Goal: Check status

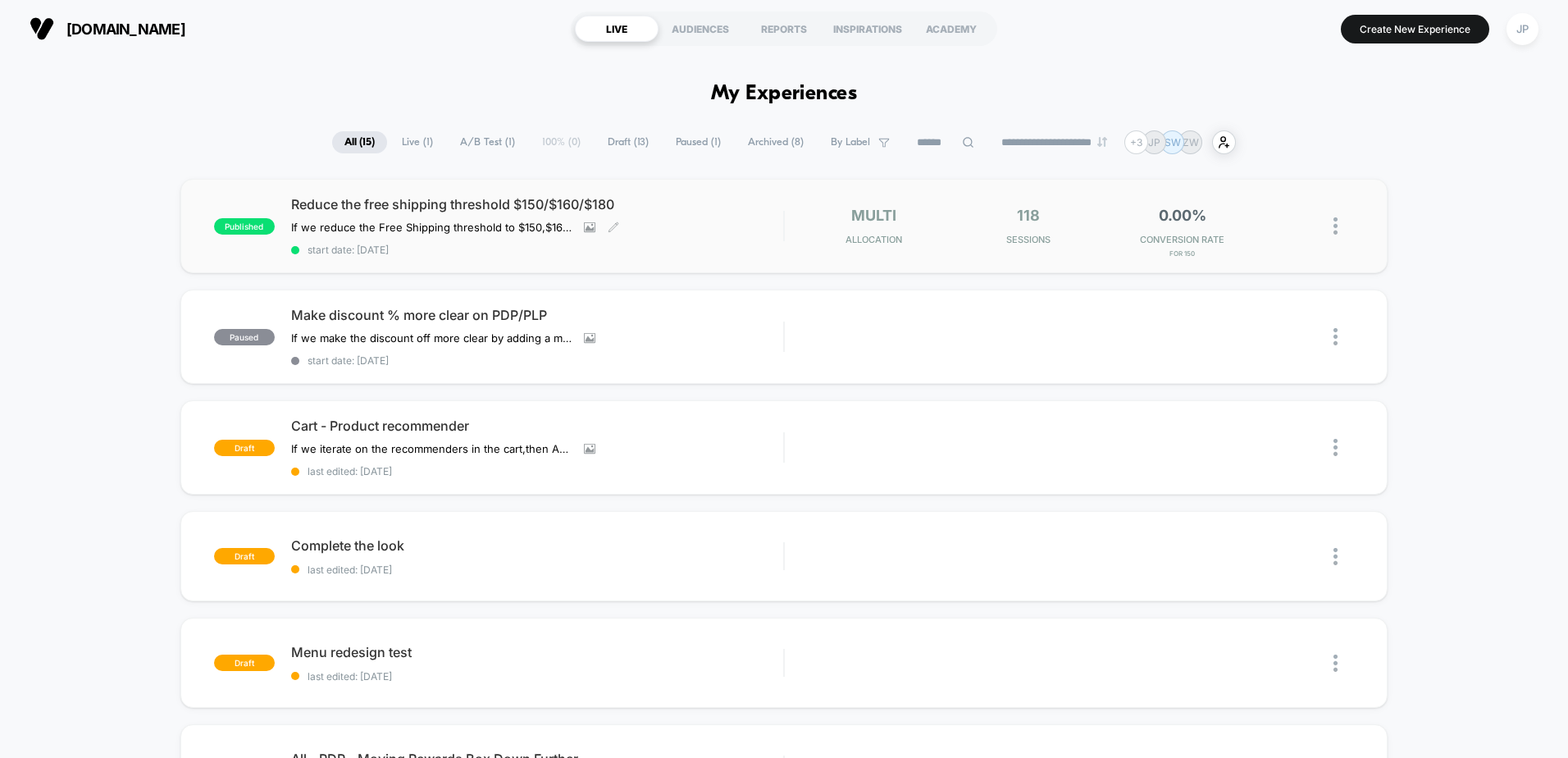
click at [454, 209] on span "Reduce the free shipping threshold $150/$160/$180" at bounding box center [537, 204] width 492 height 17
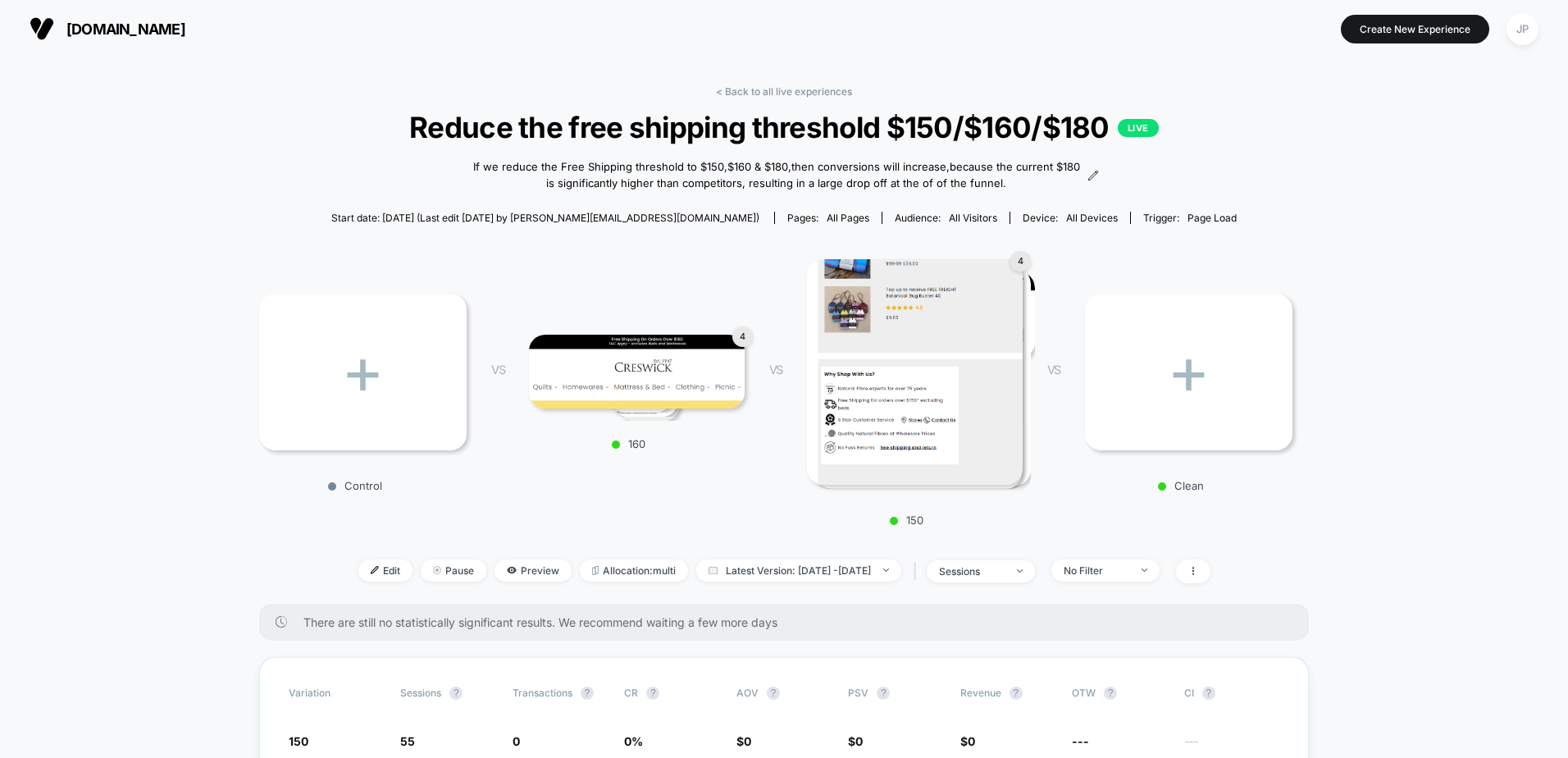
scroll to position [410, 0]
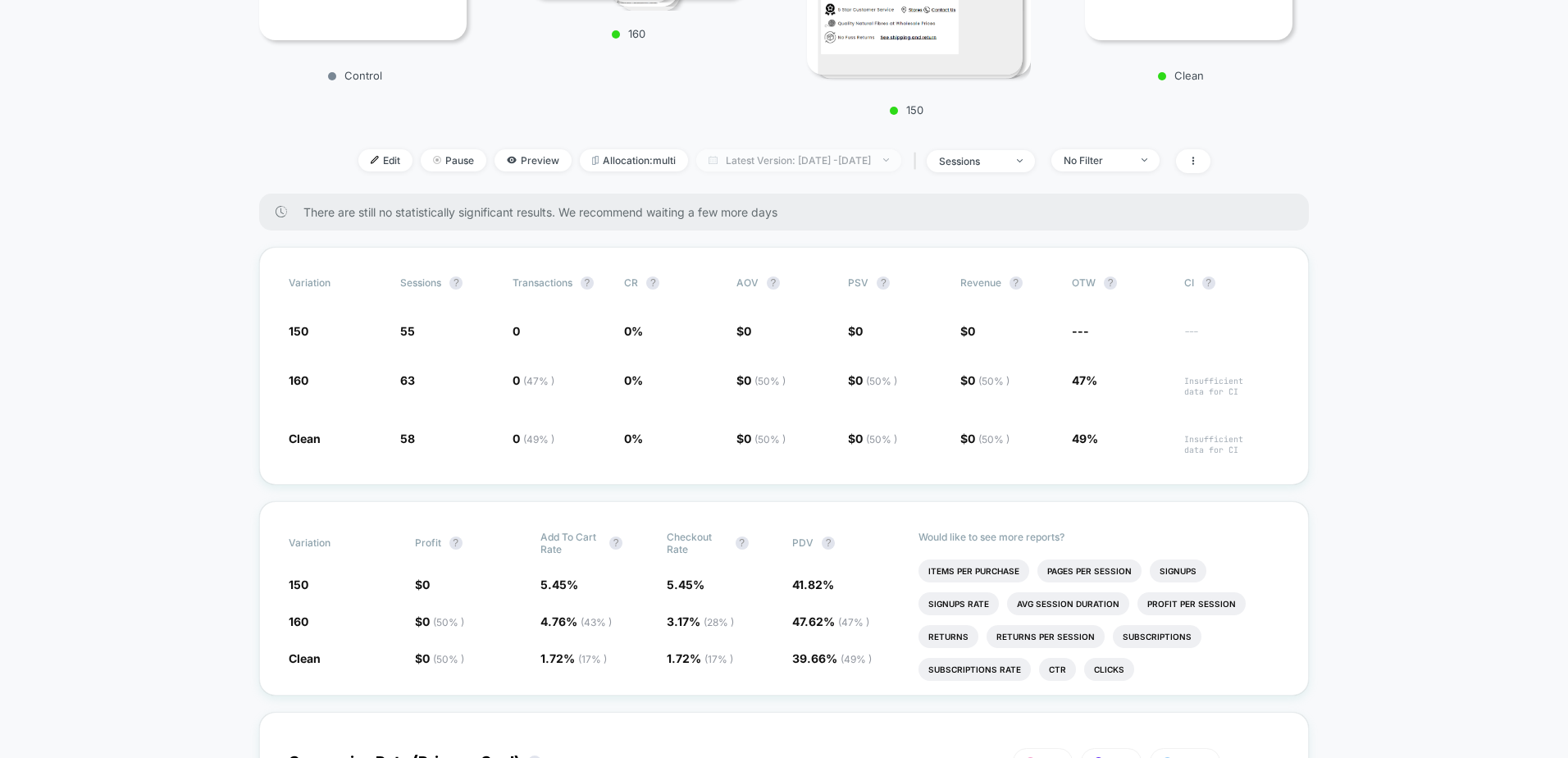
click at [741, 165] on span "Latest Version: [DATE] - [DATE]" at bounding box center [798, 160] width 205 height 22
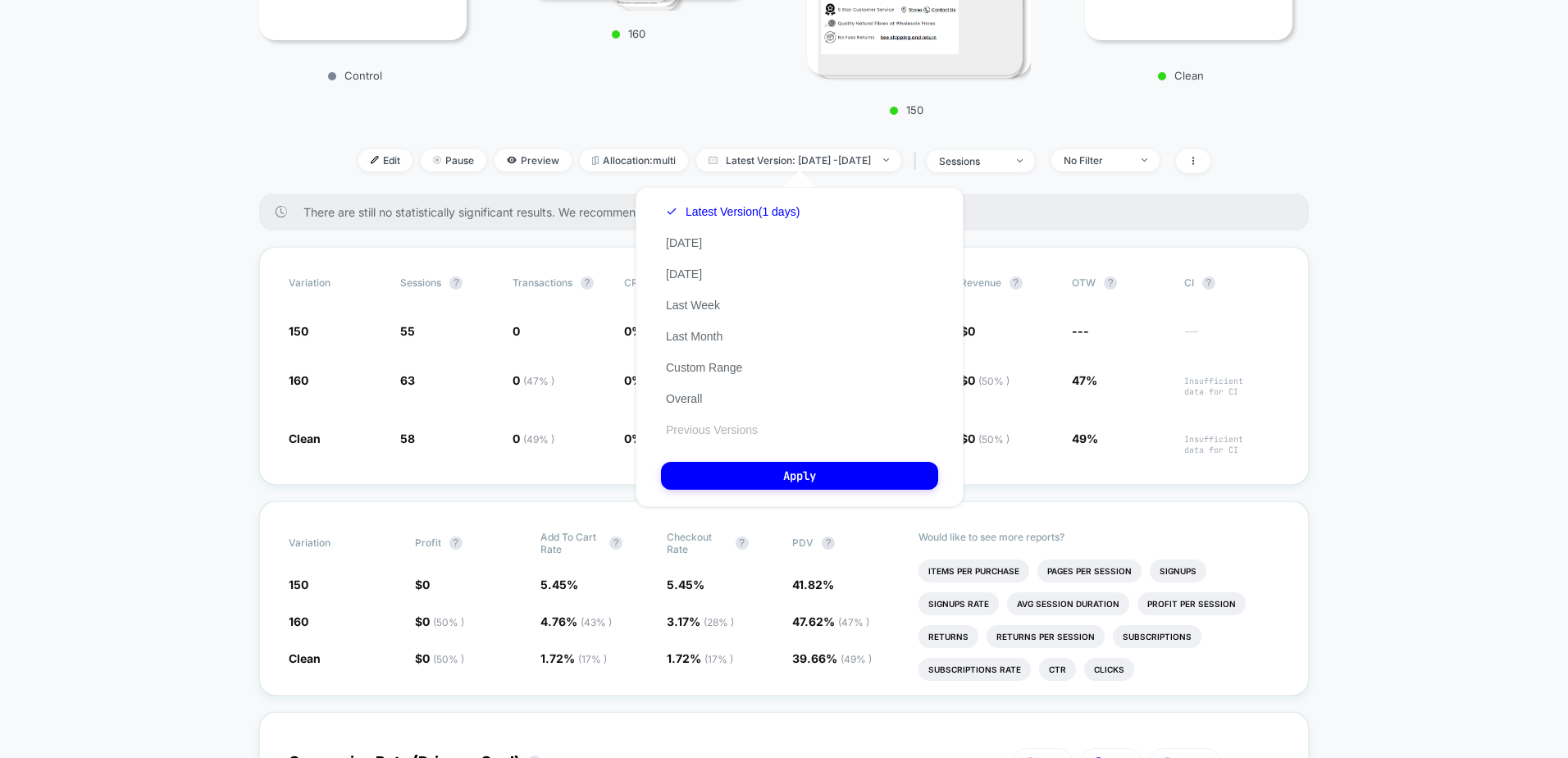
click at [704, 431] on button "Previous Versions" at bounding box center [712, 430] width 102 height 15
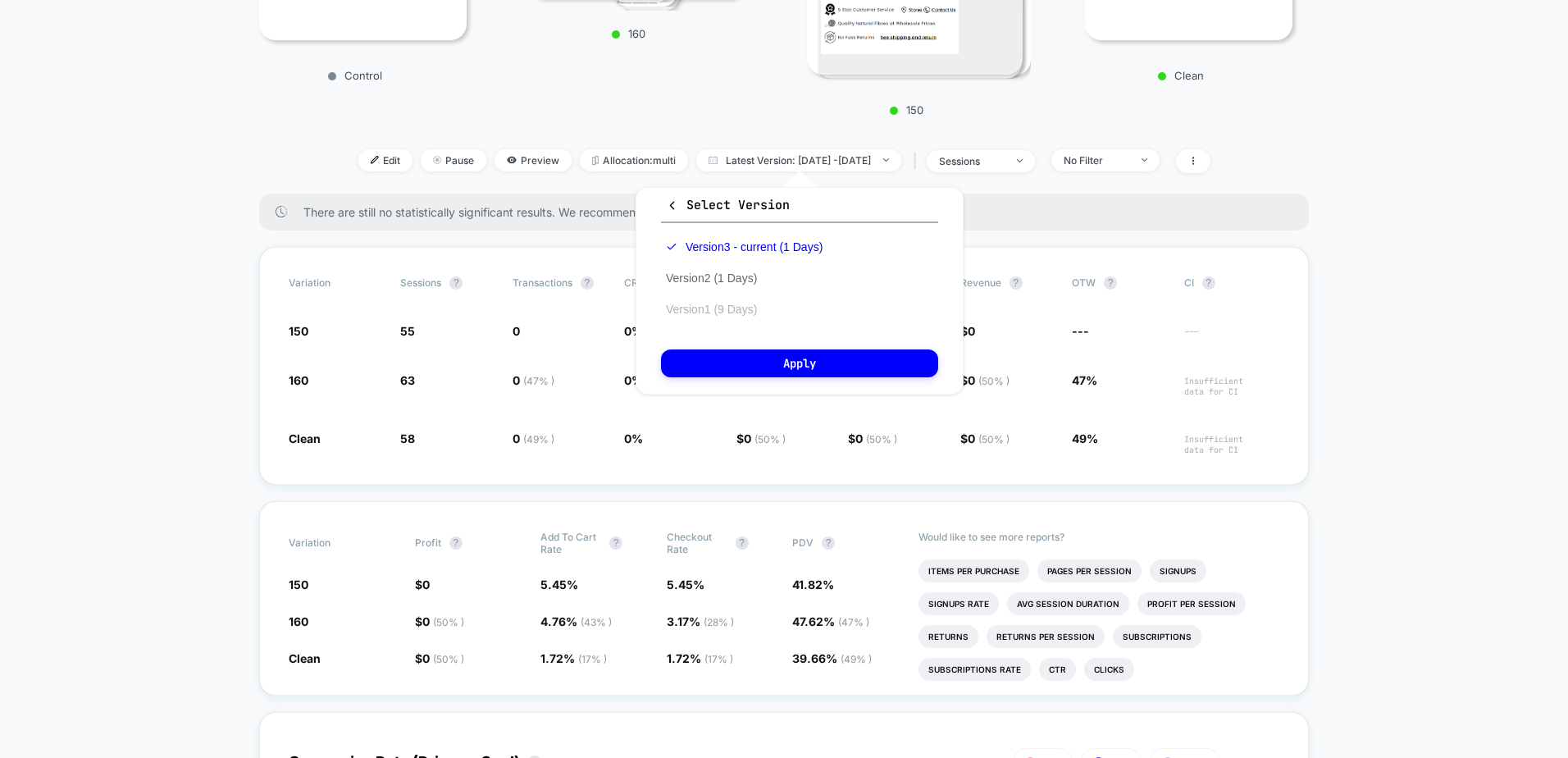
click at [715, 313] on button "Version 1 (9 Days)" at bounding box center [711, 309] width 101 height 15
click at [771, 366] on button "Apply" at bounding box center [800, 364] width 277 height 28
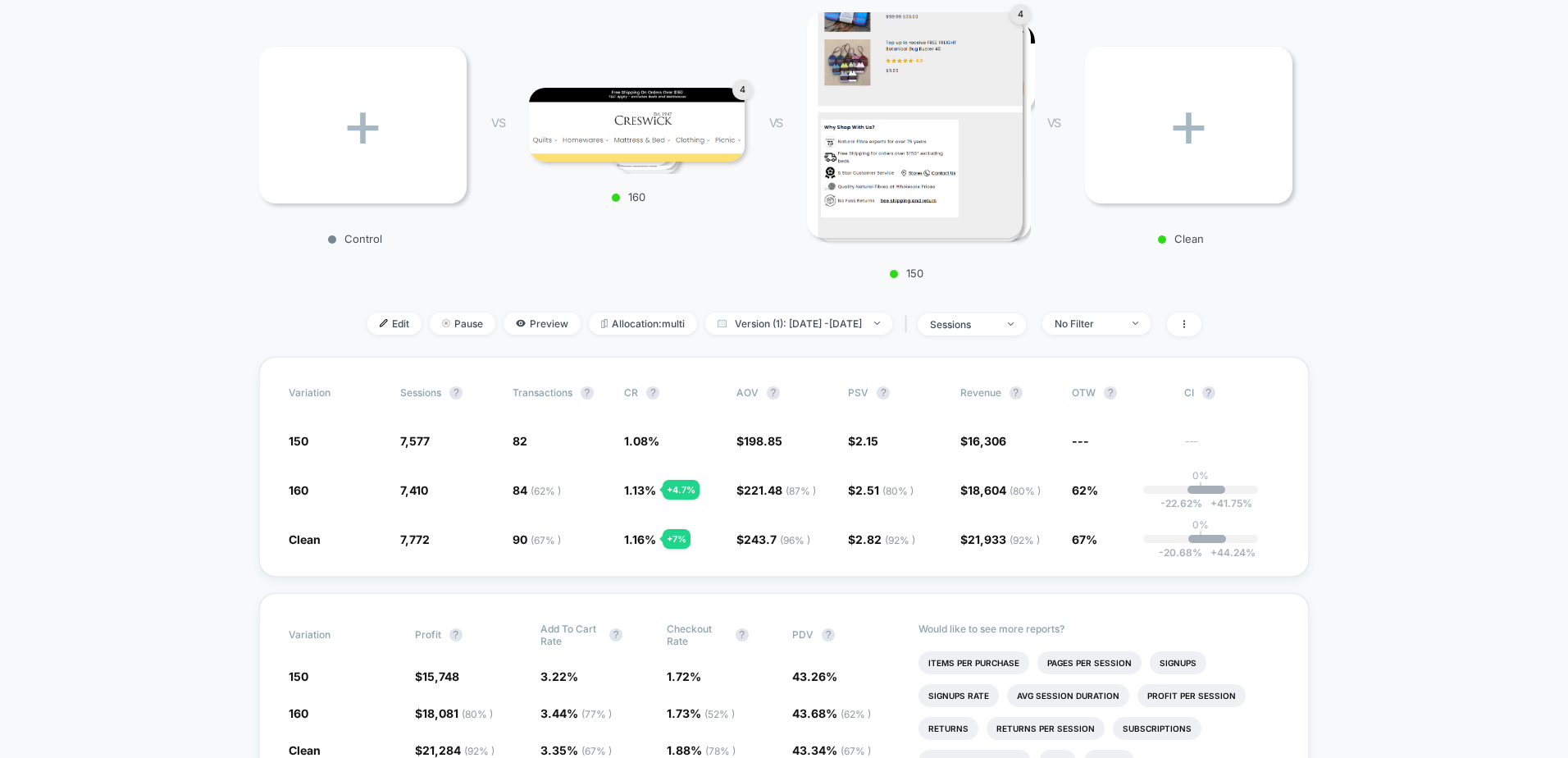
scroll to position [246, 0]
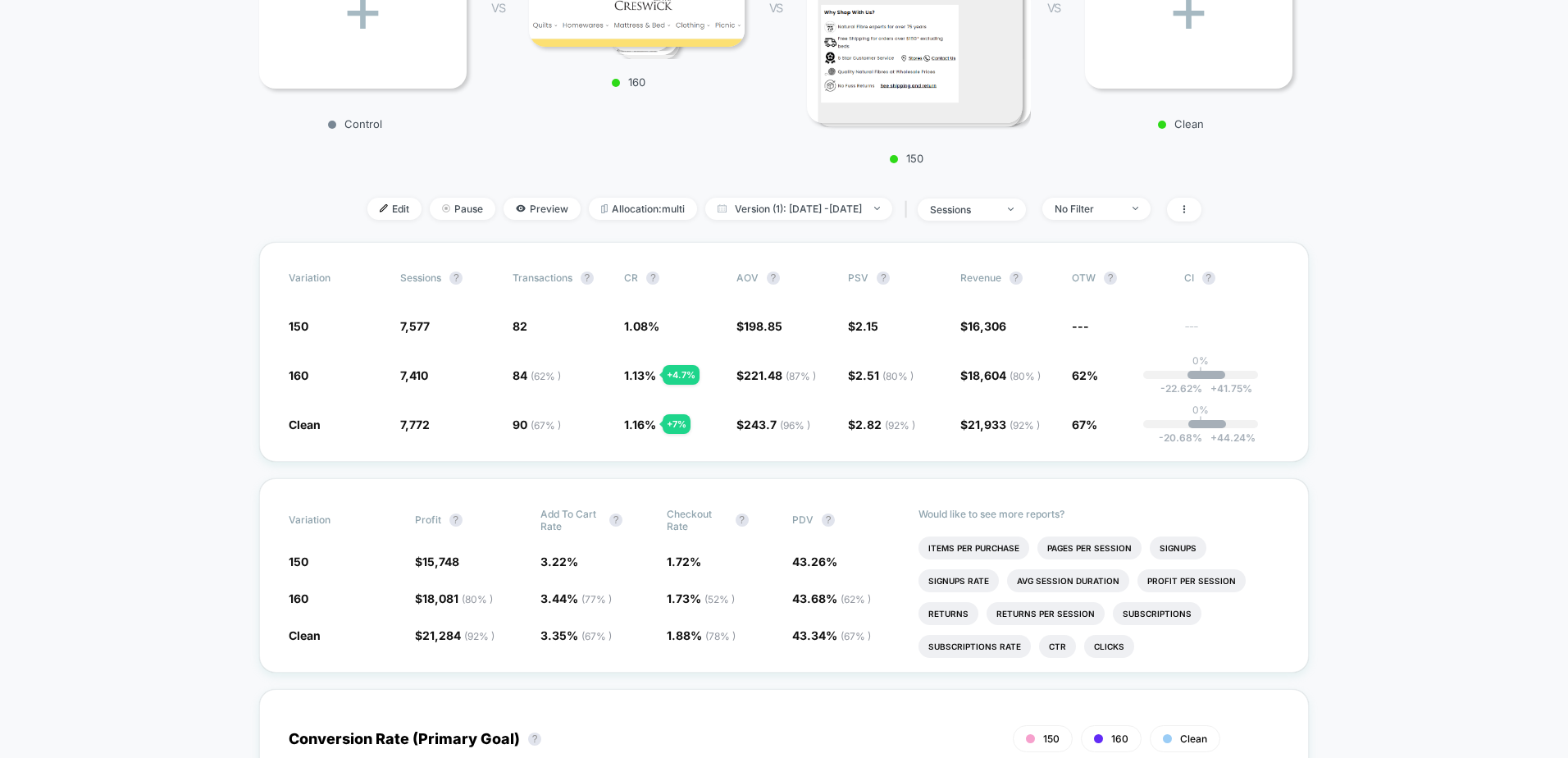
scroll to position [492, 0]
